Goal: Find contact information: Find contact information

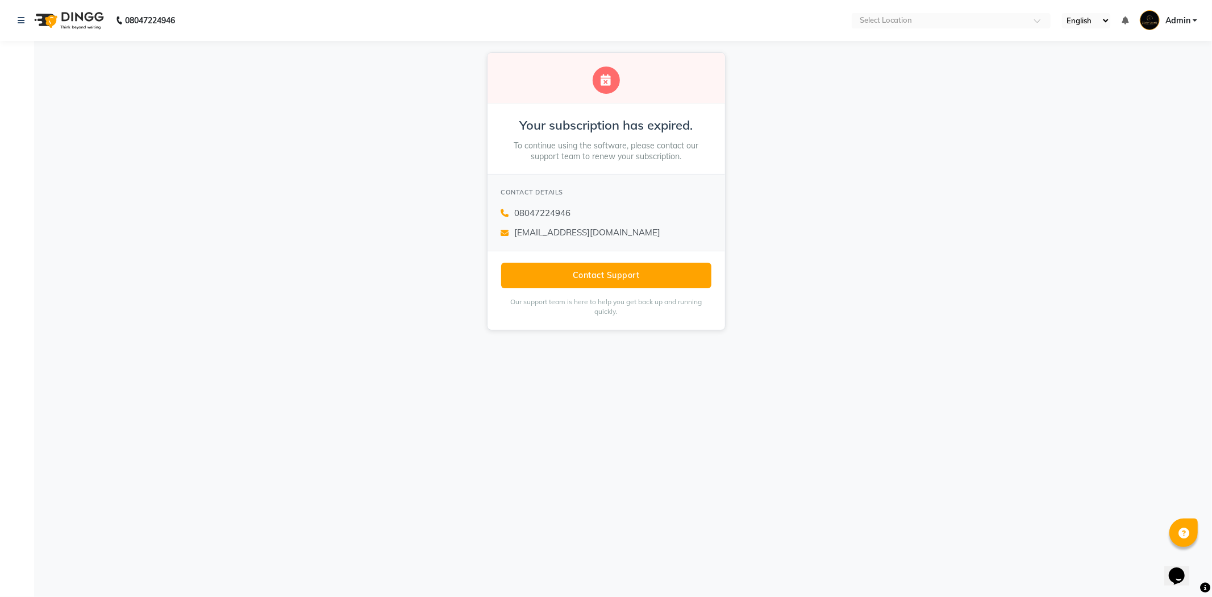
click at [426, 212] on div "Your subscription has expired. To continue using the software, please contact o…" at bounding box center [606, 191] width 1212 height 301
